Goal: Find contact information: Find contact information

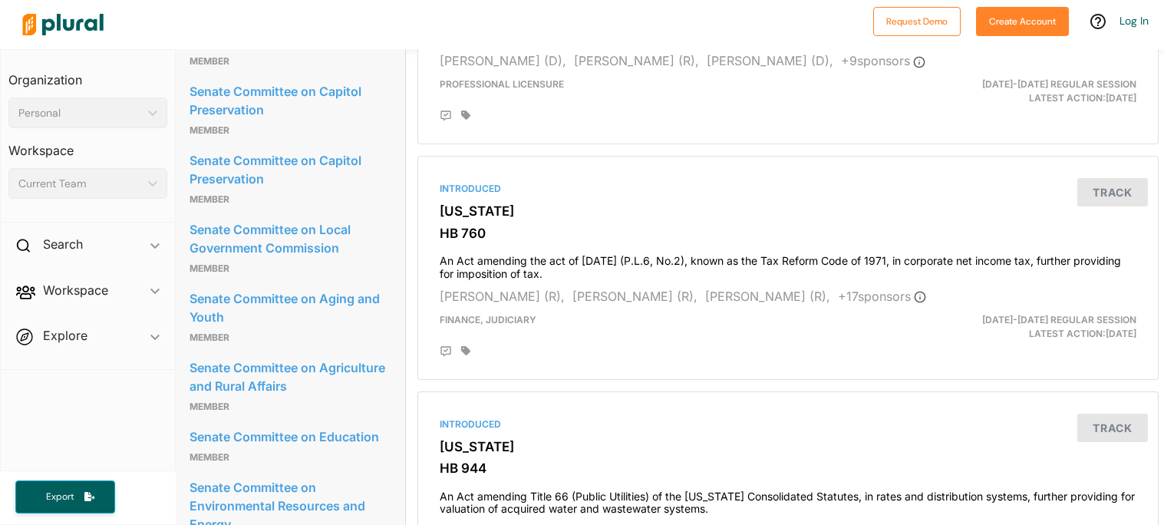
scroll to position [0, 5]
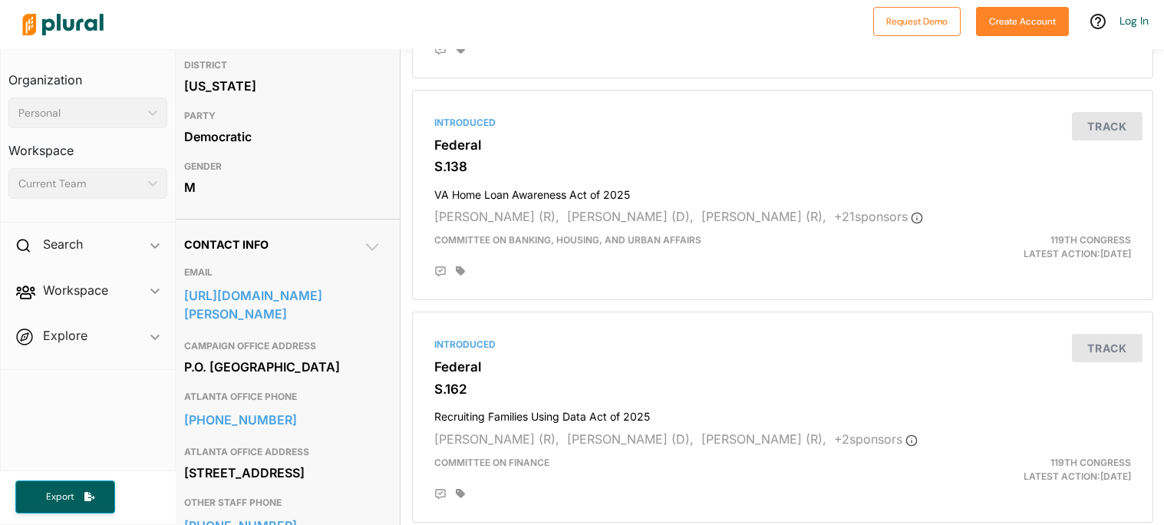
scroll to position [309, 0]
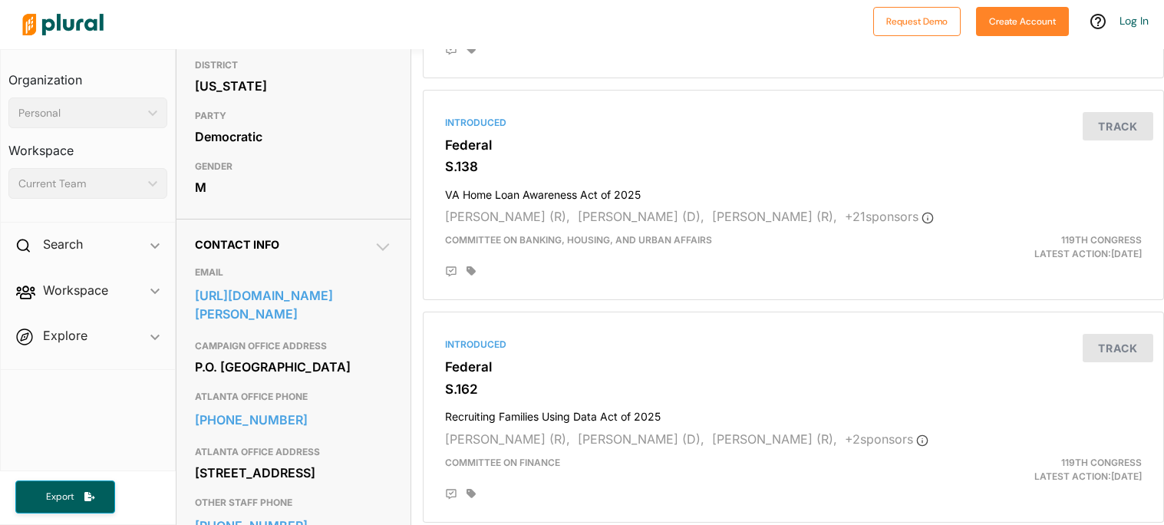
drag, startPoint x: 270, startPoint y: 327, endPoint x: 190, endPoint y: 296, distance: 86.5
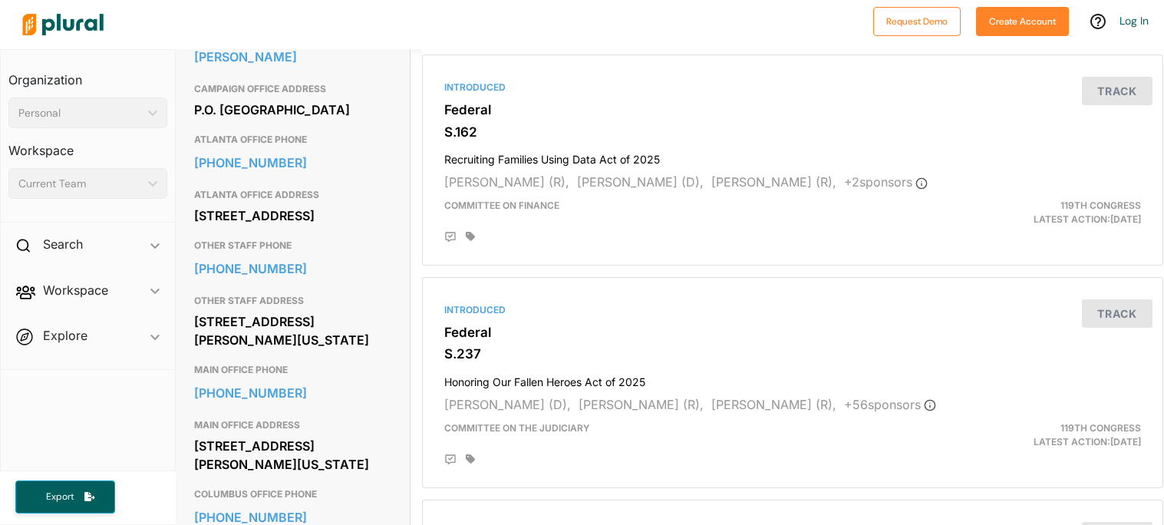
scroll to position [571, 2]
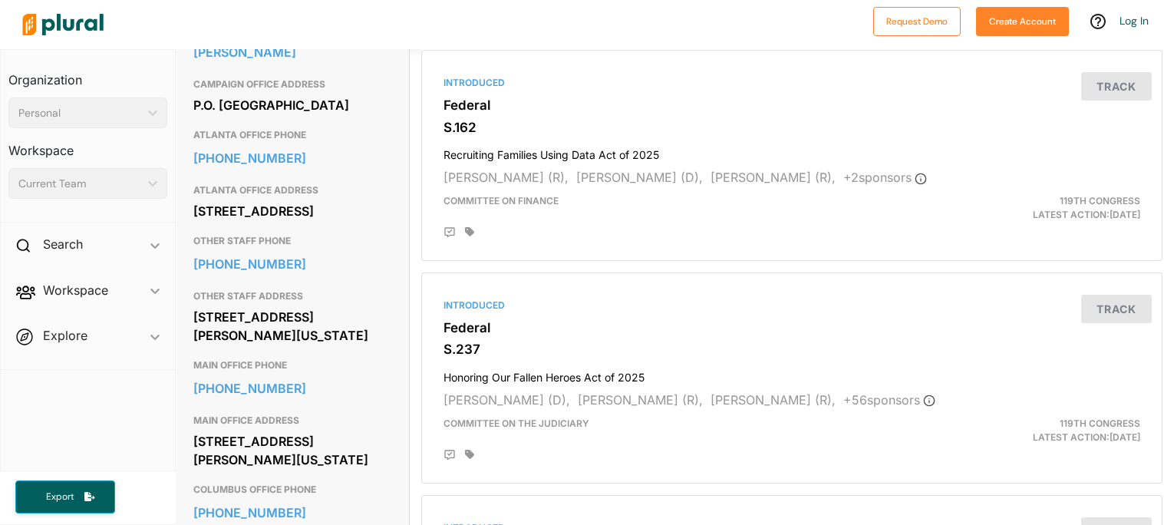
copy link "https://www.ossoff.senate.gov/contact-us/"
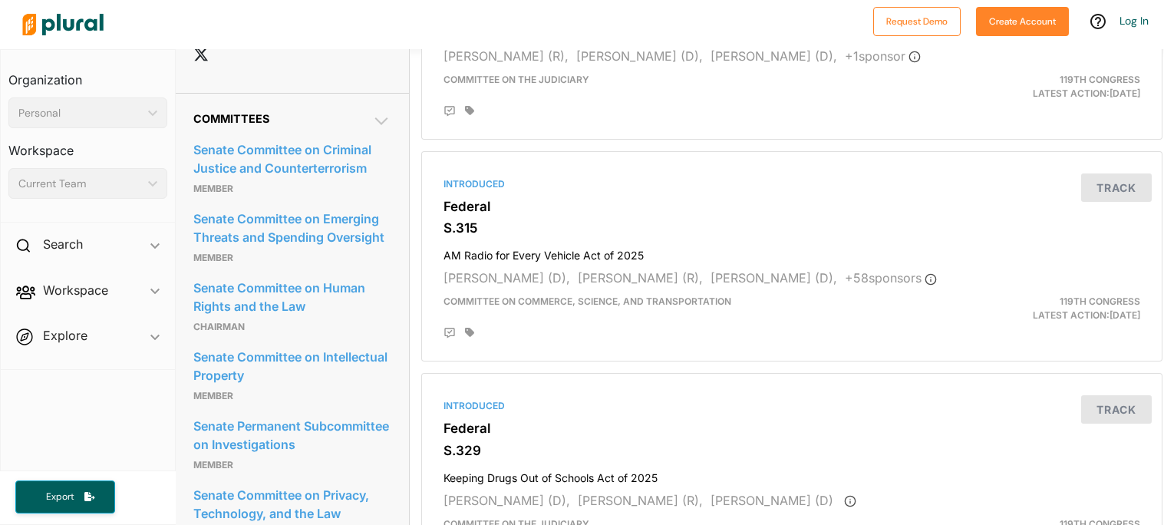
scroll to position [0, 2]
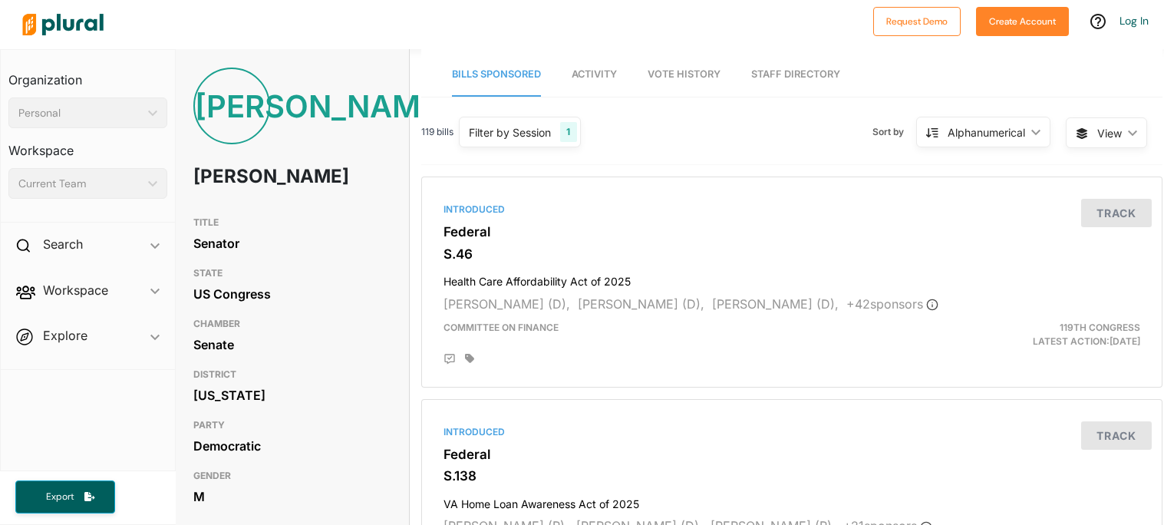
click at [247, 181] on h1 "Jon Ossoff" at bounding box center [252, 177] width 118 height 46
copy h1 "Jon Ossoff"
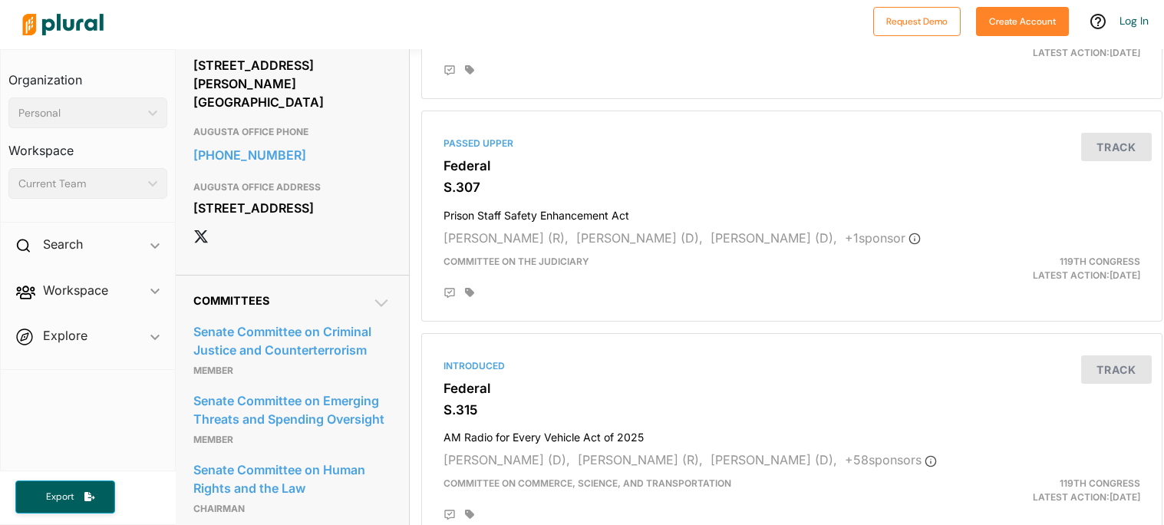
scroll to position [0, 2]
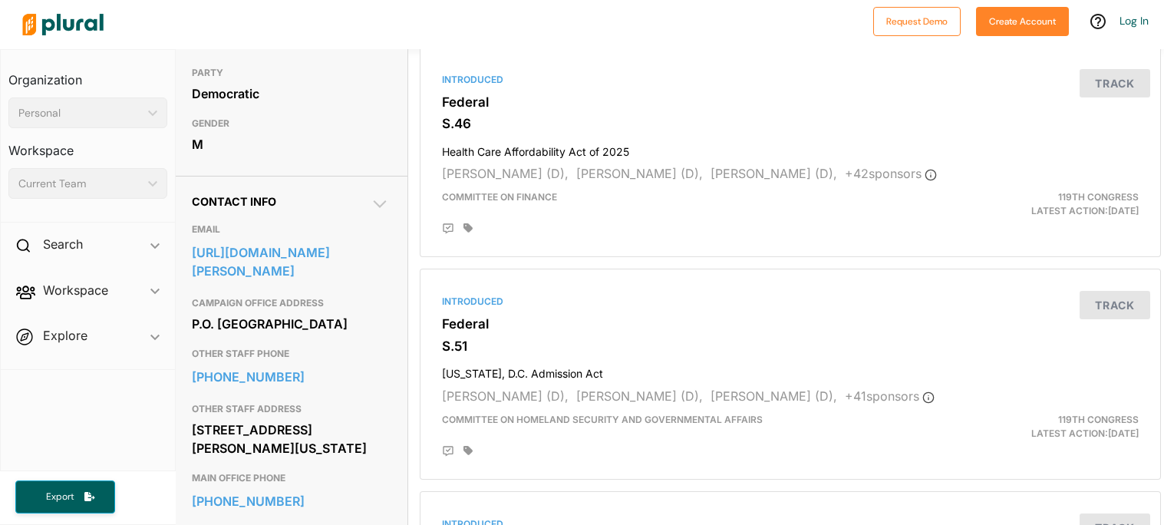
scroll to position [354, 4]
click at [299, 279] on link "https://www.warnock.senate.gov/contact/contact-form/" at bounding box center [289, 259] width 197 height 41
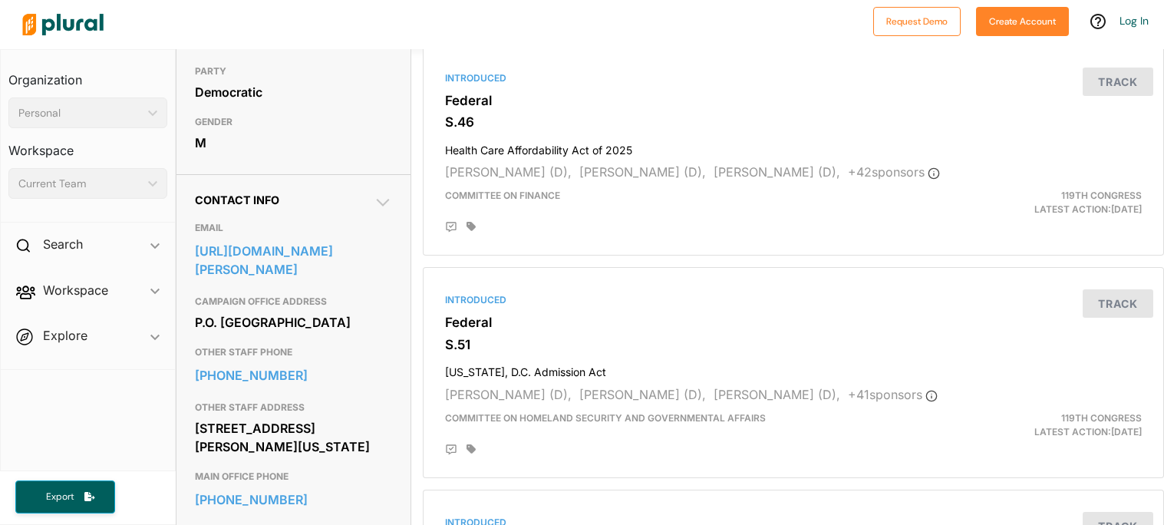
drag, startPoint x: 358, startPoint y: 309, endPoint x: 185, endPoint y: 273, distance: 177.2
click at [185, 273] on div "Contact Info EMAIL https://www.warnock.senate.gov/contact/contact-form/ CAMPAIG…" at bounding box center [294, 459] width 234 height 570
copy link "https://www.warnock.senate.gov/contact/contact-form/"
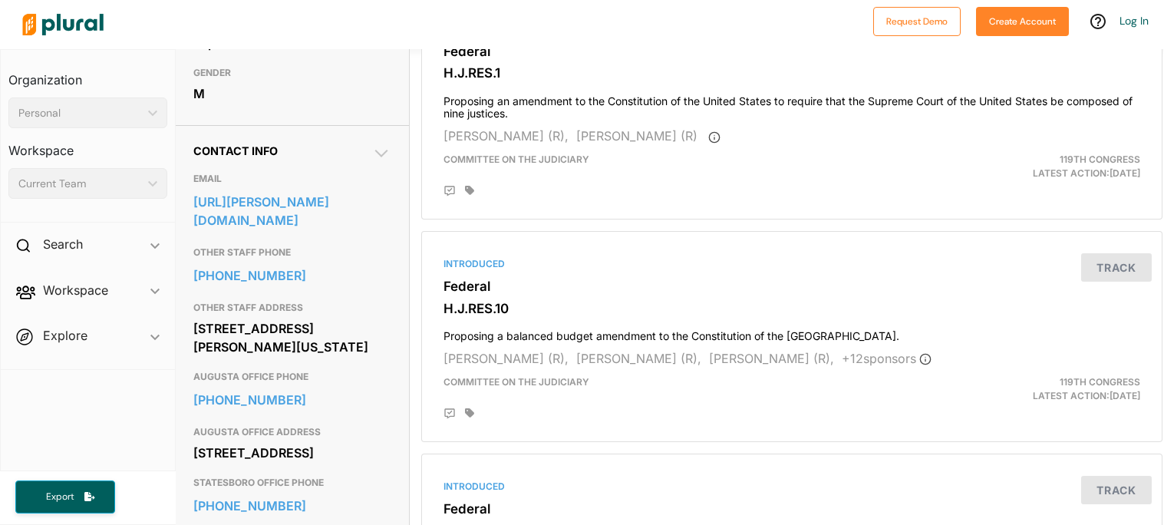
scroll to position [403, 0]
drag, startPoint x: 402, startPoint y: 209, endPoint x: 190, endPoint y: 206, distance: 211.9
copy link "[URL][PERSON_NAME][DOMAIN_NAME]"
